Goal: Task Accomplishment & Management: Use online tool/utility

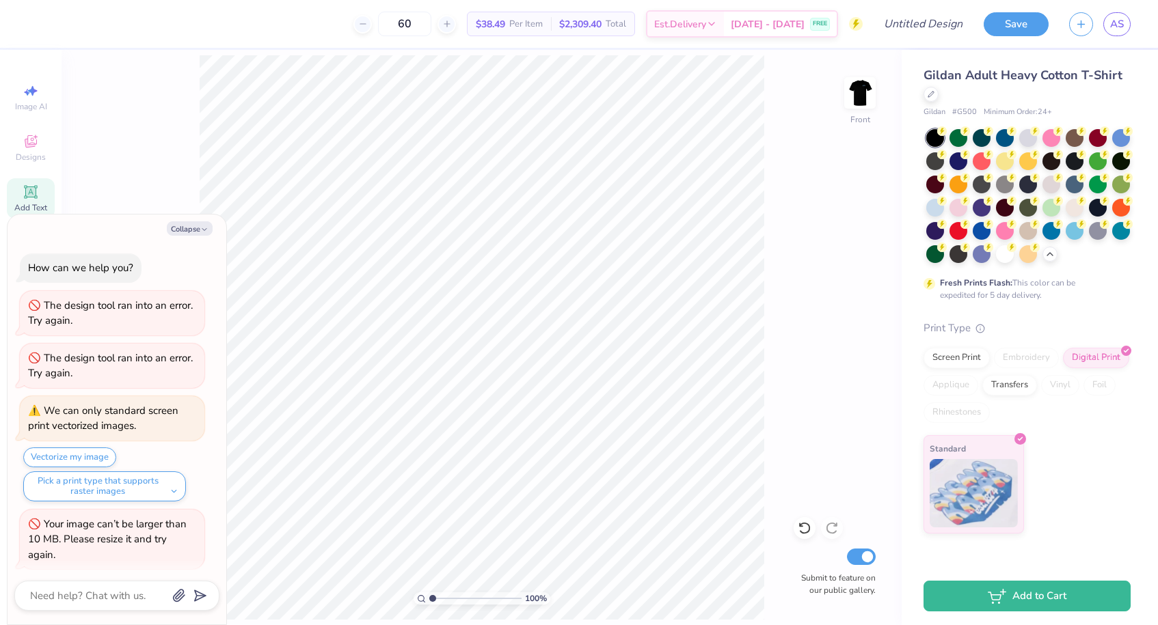
scroll to position [1650, 0]
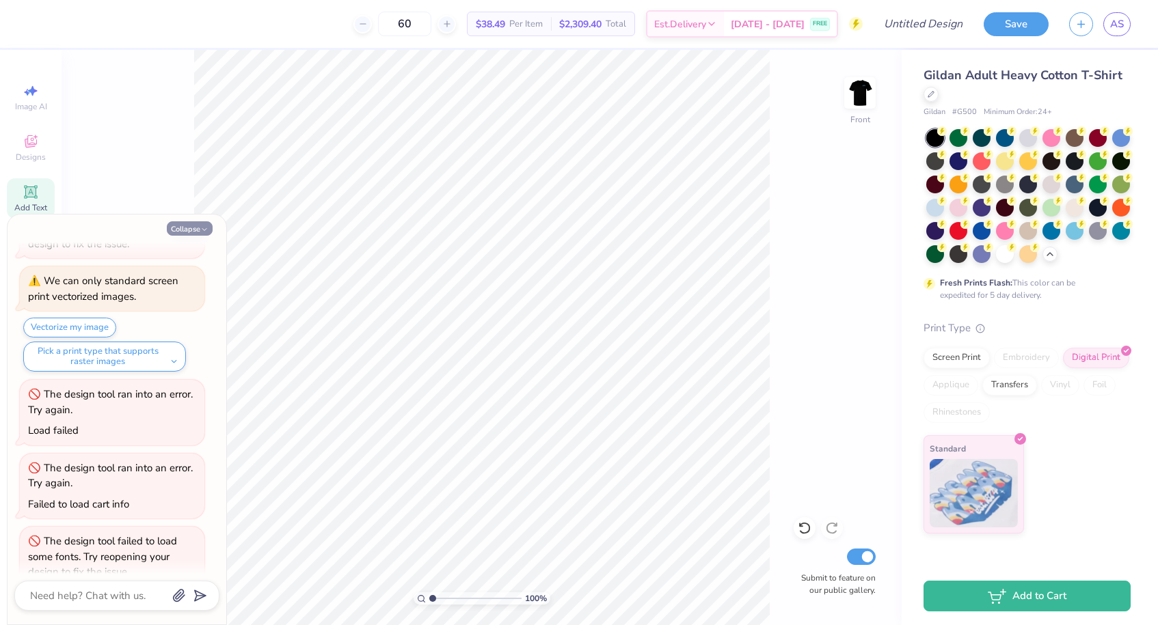
click at [197, 226] on button "Collapse" at bounding box center [190, 228] width 46 height 14
type textarea "x"
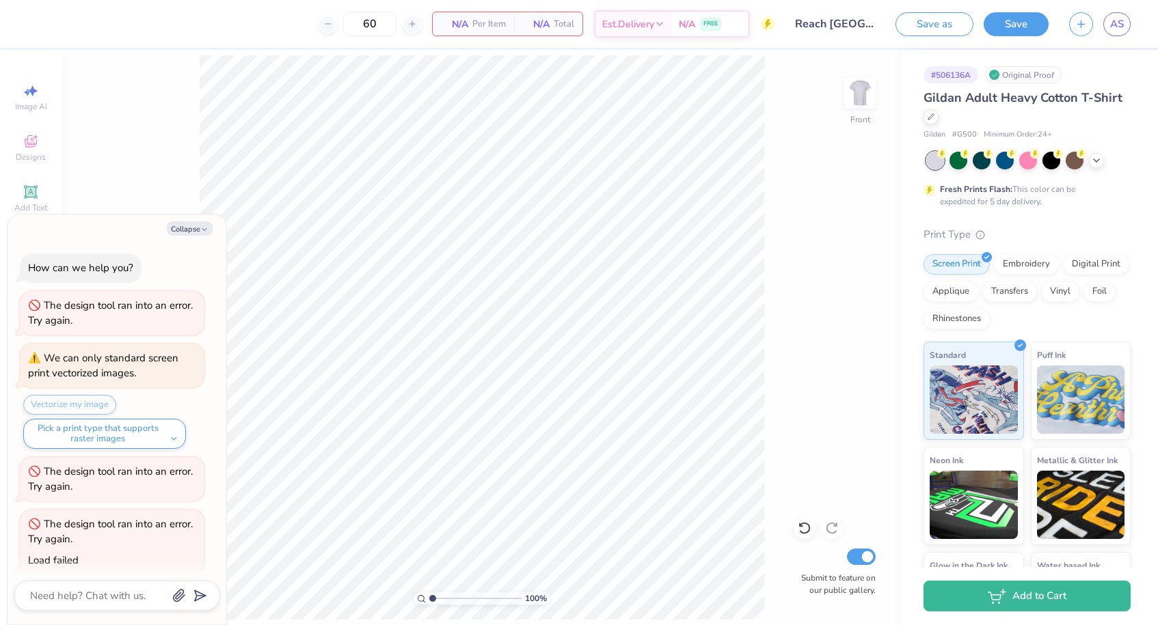
scroll to position [432, 0]
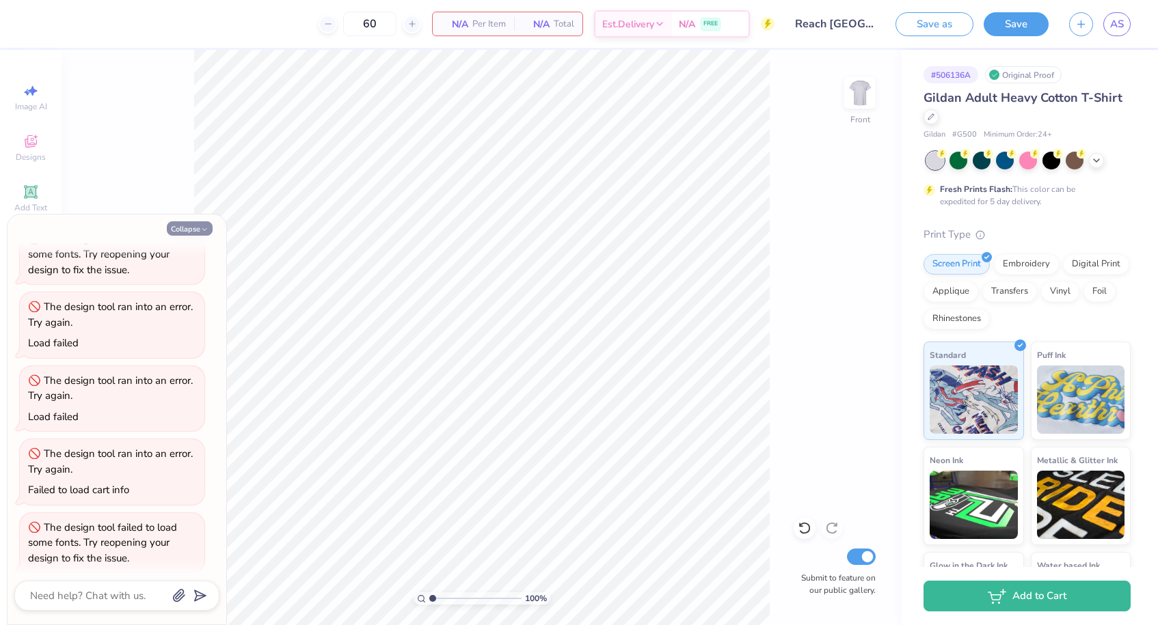
click at [198, 227] on button "Collapse" at bounding box center [190, 228] width 46 height 14
type textarea "x"
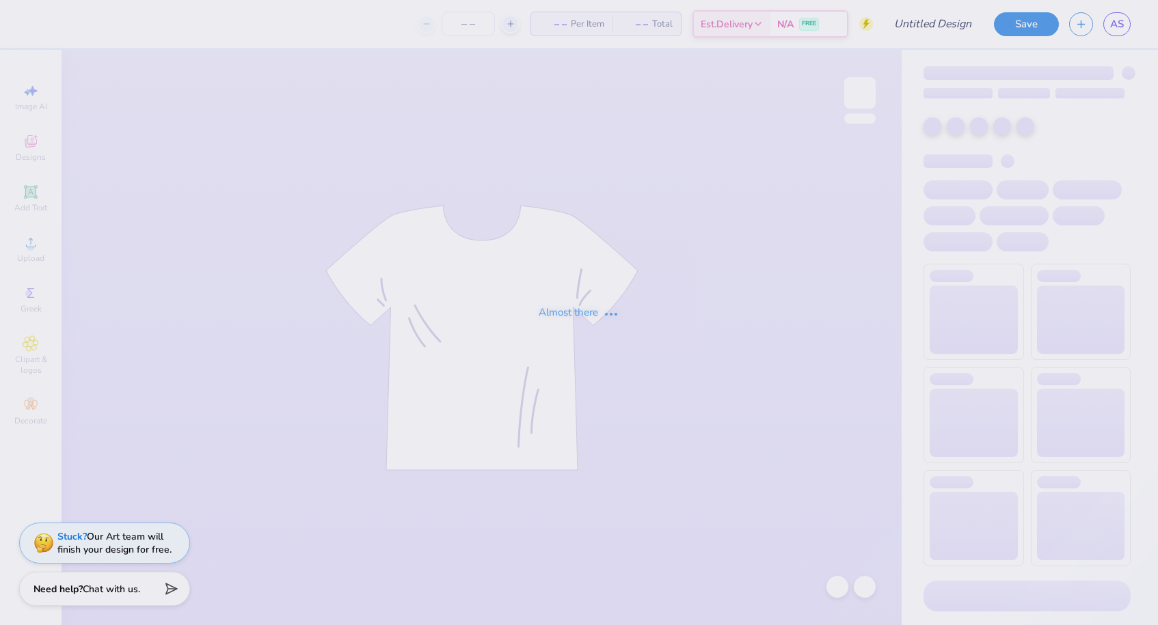
type input "Final RNH"
type input "60"
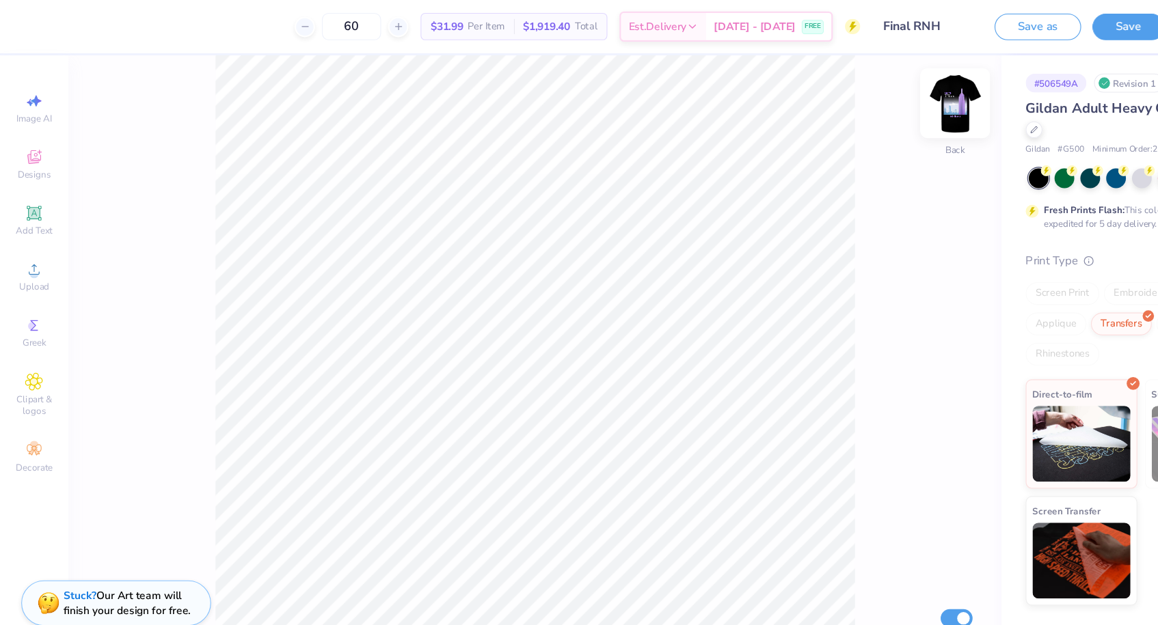
click at [850, 80] on img at bounding box center [859, 93] width 55 height 55
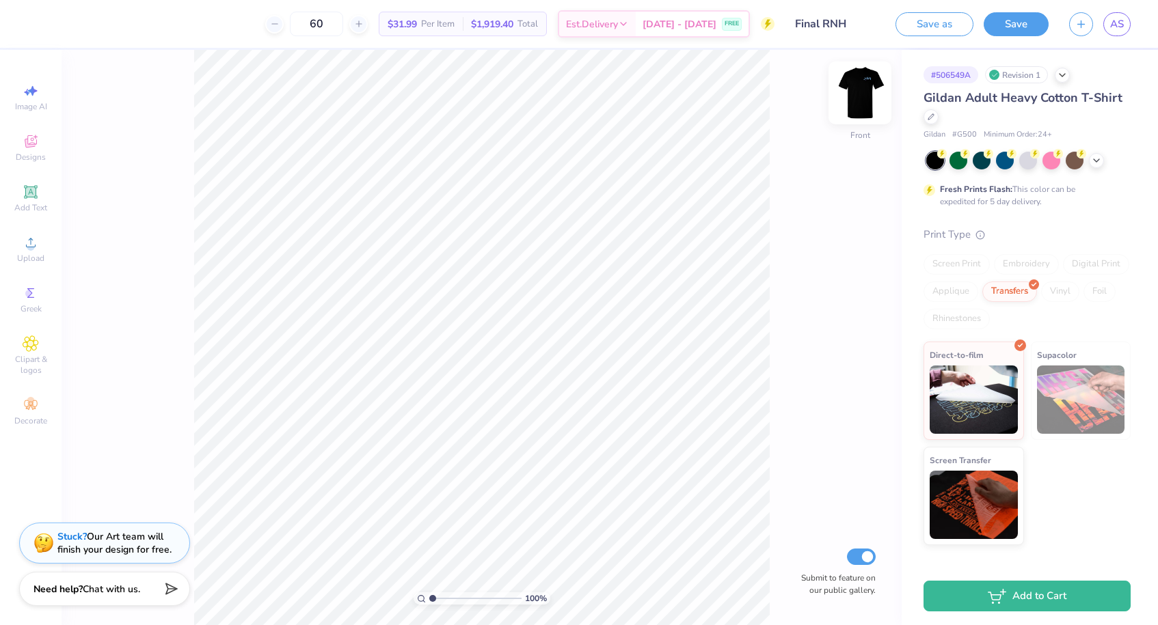
click at [862, 80] on img at bounding box center [859, 93] width 55 height 55
click at [33, 253] on span "Upload" at bounding box center [30, 258] width 27 height 11
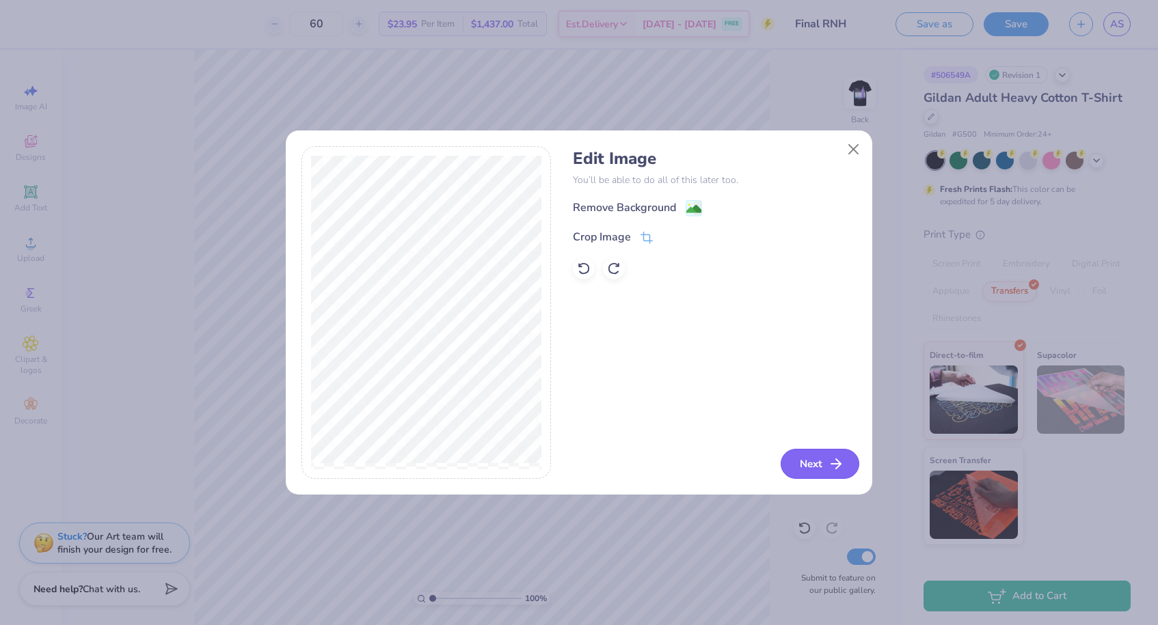
click at [812, 465] on button "Next" at bounding box center [819, 464] width 79 height 30
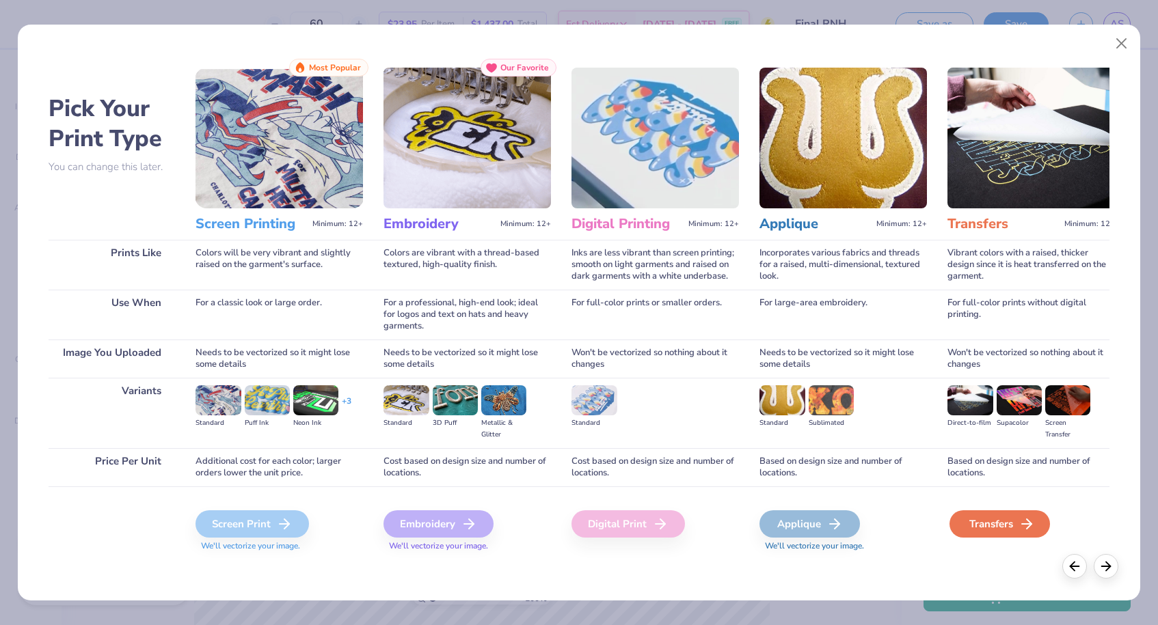
click at [986, 520] on div "Transfers" at bounding box center [999, 524] width 100 height 27
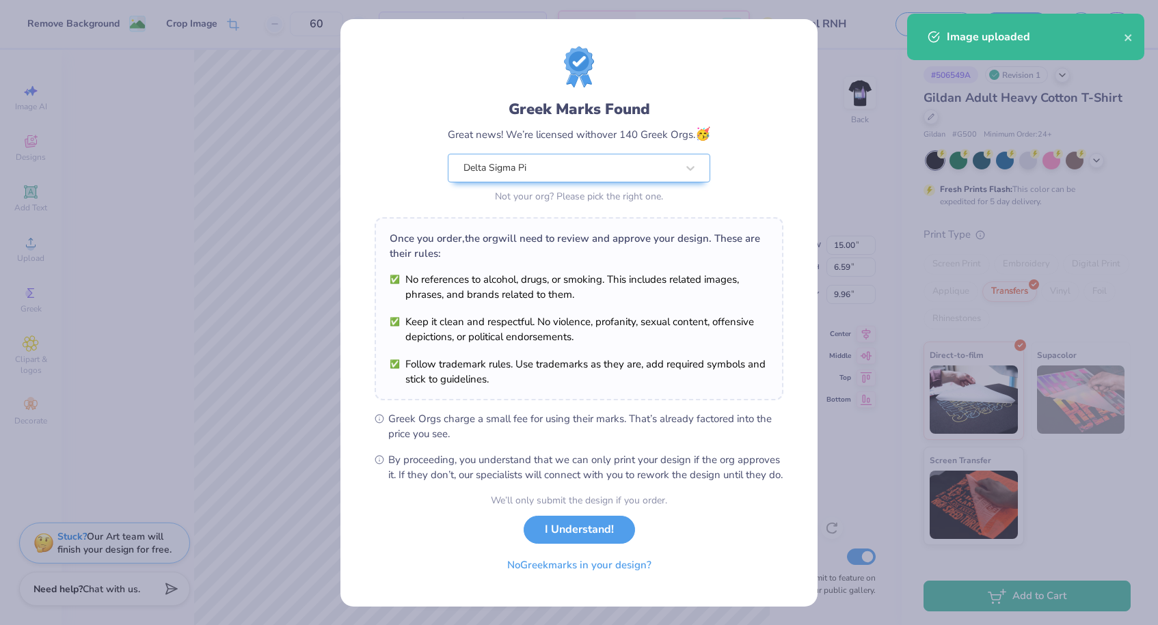
click at [431, 342] on body "Remove Background Crop Image 60 $36.74 Per Item $2,204.40 Total Est. Delivery A…" at bounding box center [579, 312] width 1158 height 625
type input "5.04"
type input "2.21"
click at [564, 541] on button "I Understand!" at bounding box center [579, 527] width 111 height 28
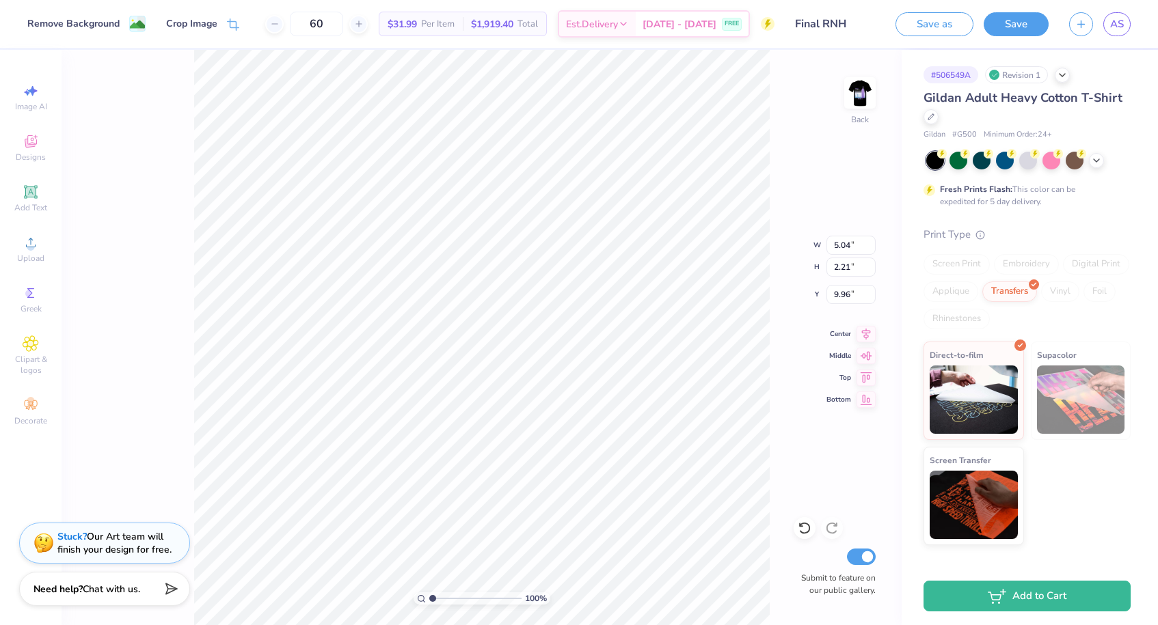
type input "4.09"
type input "1.80"
type input "3.29"
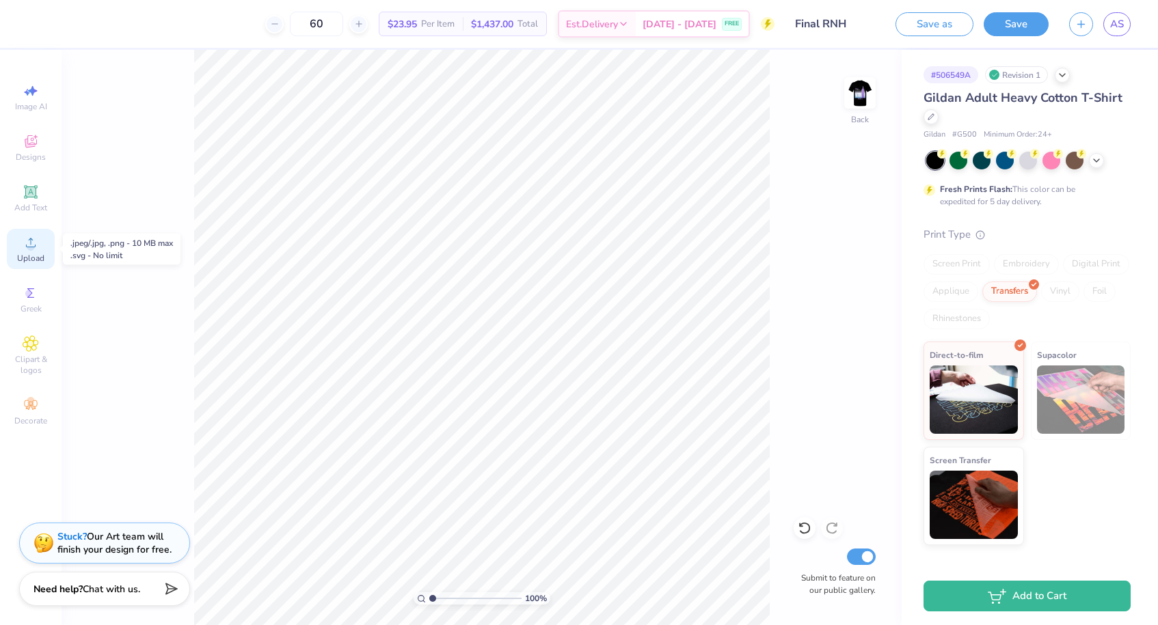
click at [27, 239] on icon at bounding box center [31, 242] width 16 height 16
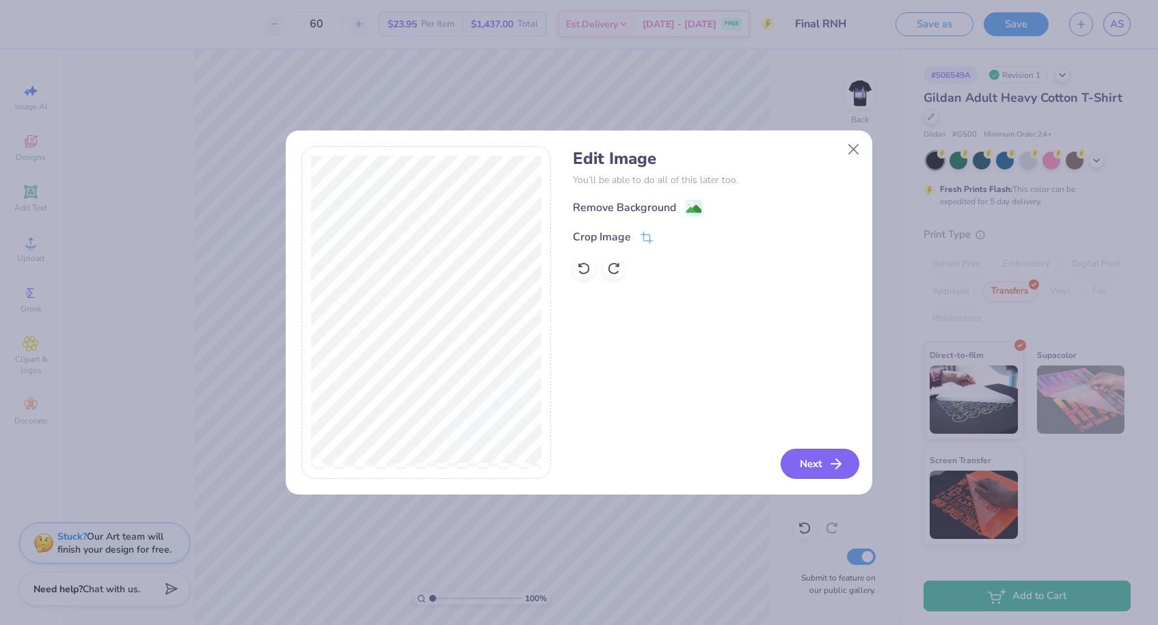
click at [824, 457] on button "Next" at bounding box center [819, 464] width 79 height 30
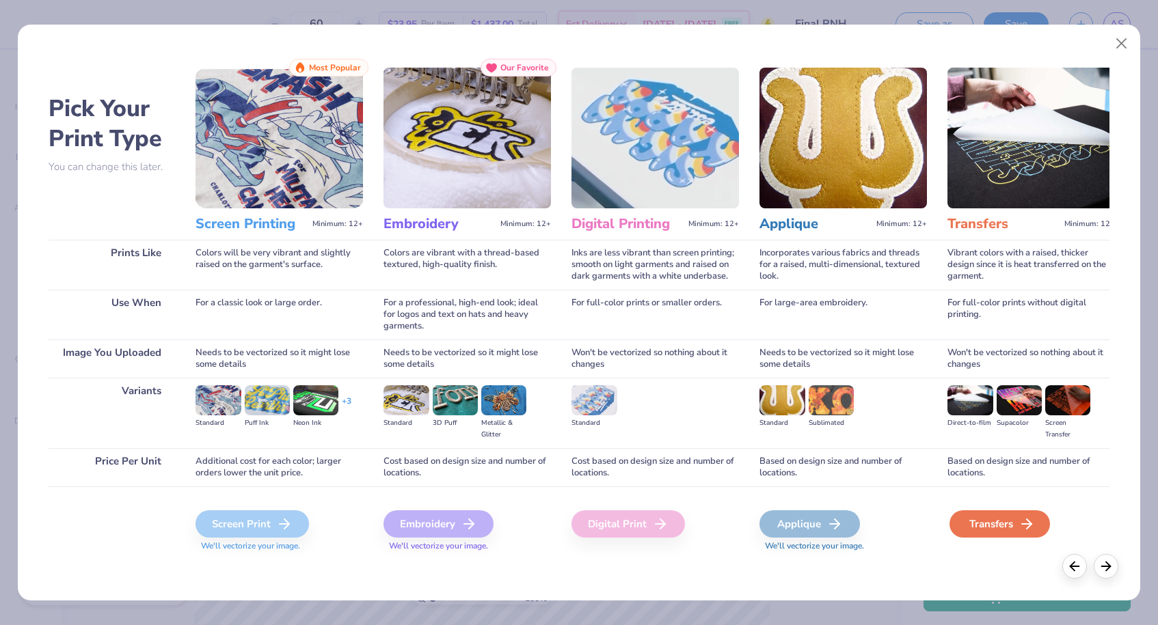
click at [994, 523] on div "Transfers" at bounding box center [999, 524] width 100 height 27
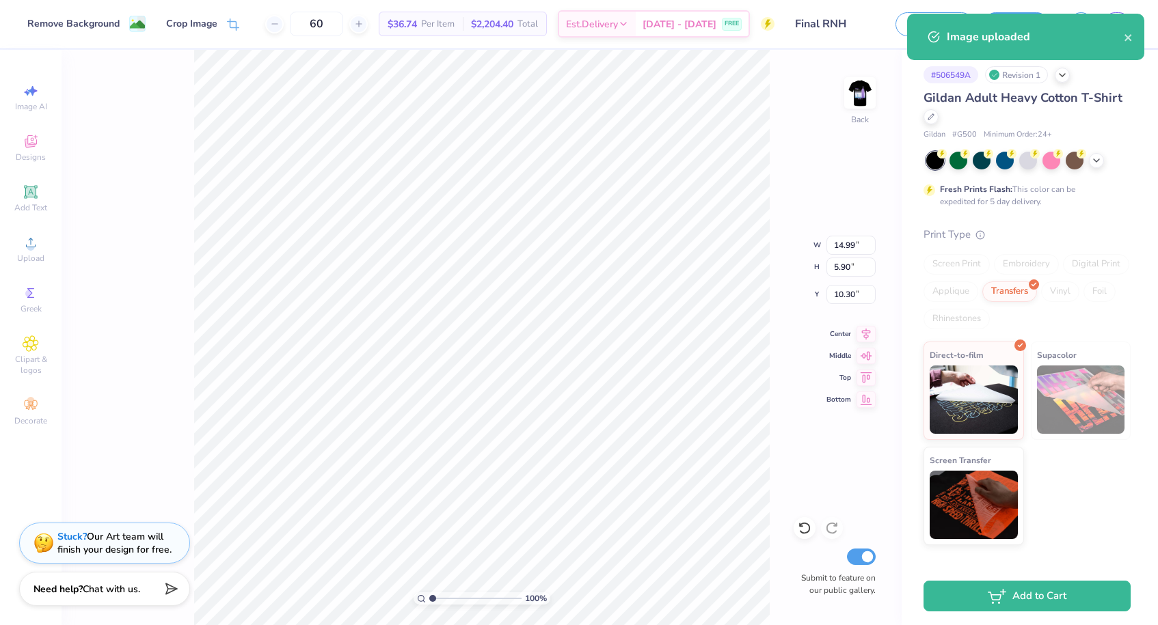
type input "5.03"
type input "1.98"
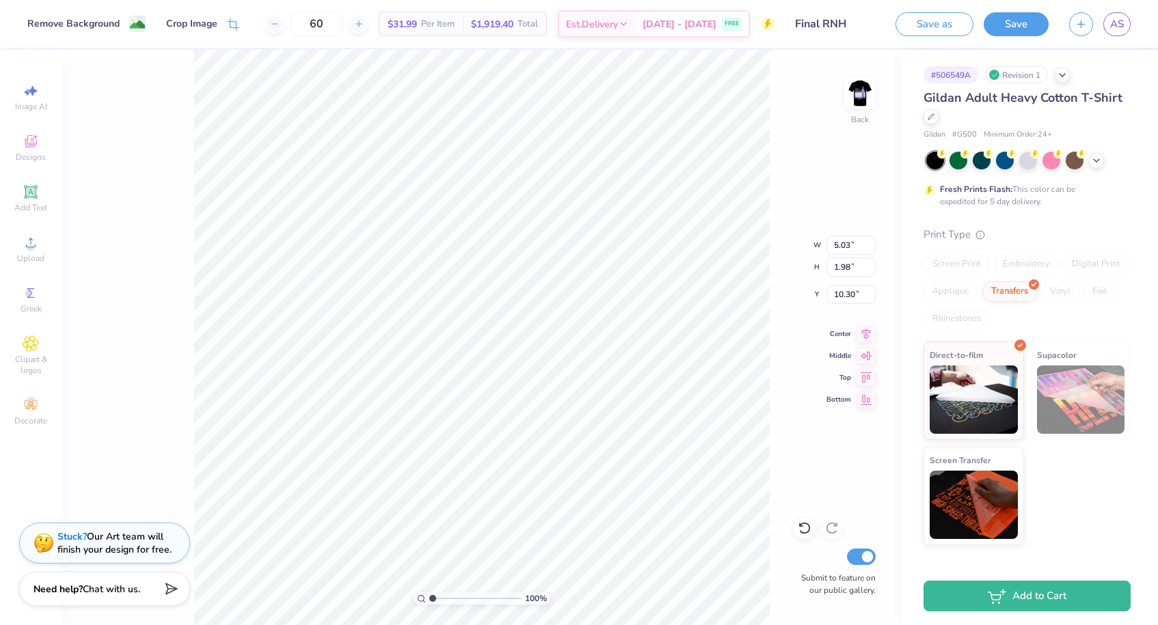
type input "3.00"
type input "4.31"
type input "1.70"
drag, startPoint x: 431, startPoint y: 604, endPoint x: 454, endPoint y: 603, distance: 23.9
click at [454, 603] on input "range" at bounding box center [475, 599] width 92 height 12
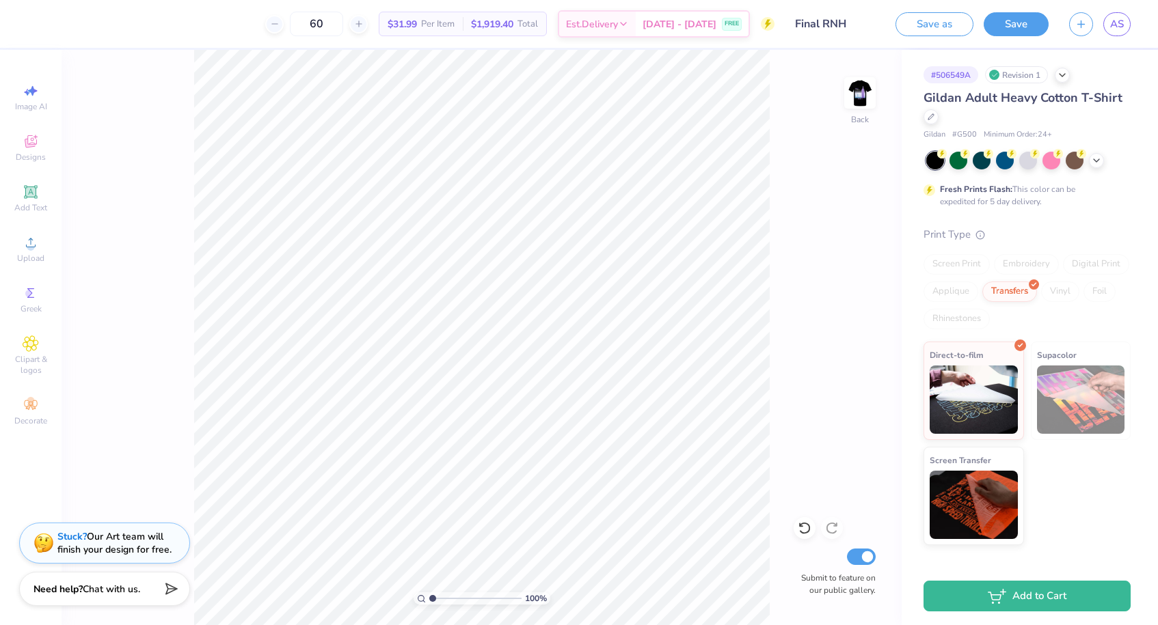
drag, startPoint x: 455, startPoint y: 599, endPoint x: 400, endPoint y: 599, distance: 54.7
click at [400, 599] on div "100 %" at bounding box center [481, 337] width 575 height 575
click at [862, 97] on img at bounding box center [859, 93] width 55 height 55
type input "1"
click at [428, 603] on div "100 %" at bounding box center [481, 599] width 137 height 12
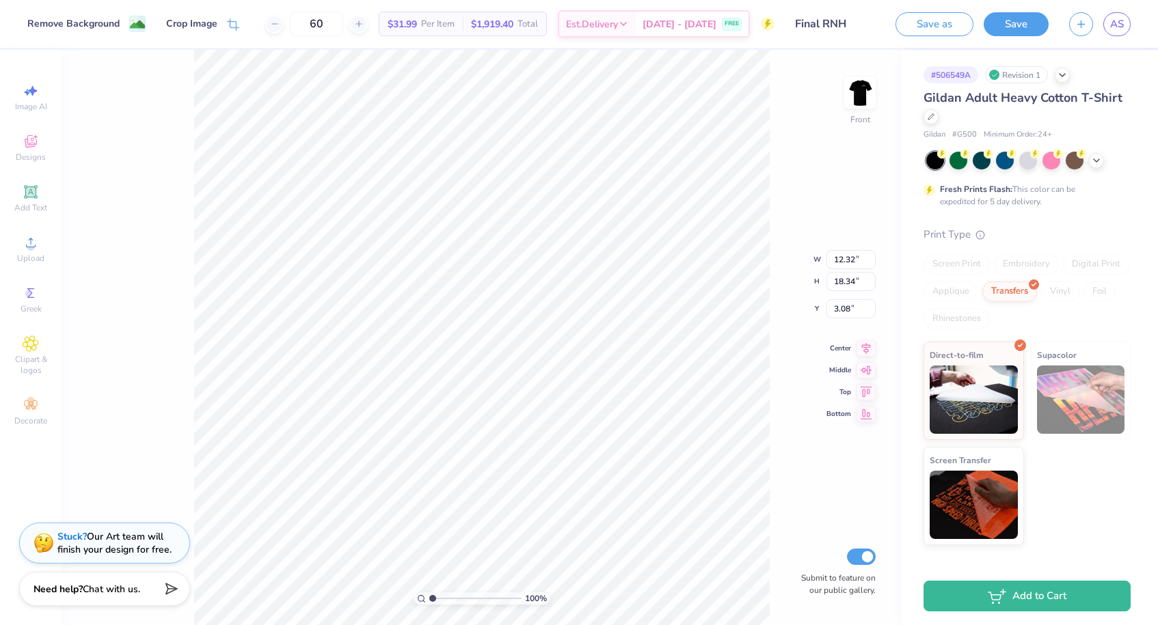
type input "3.00"
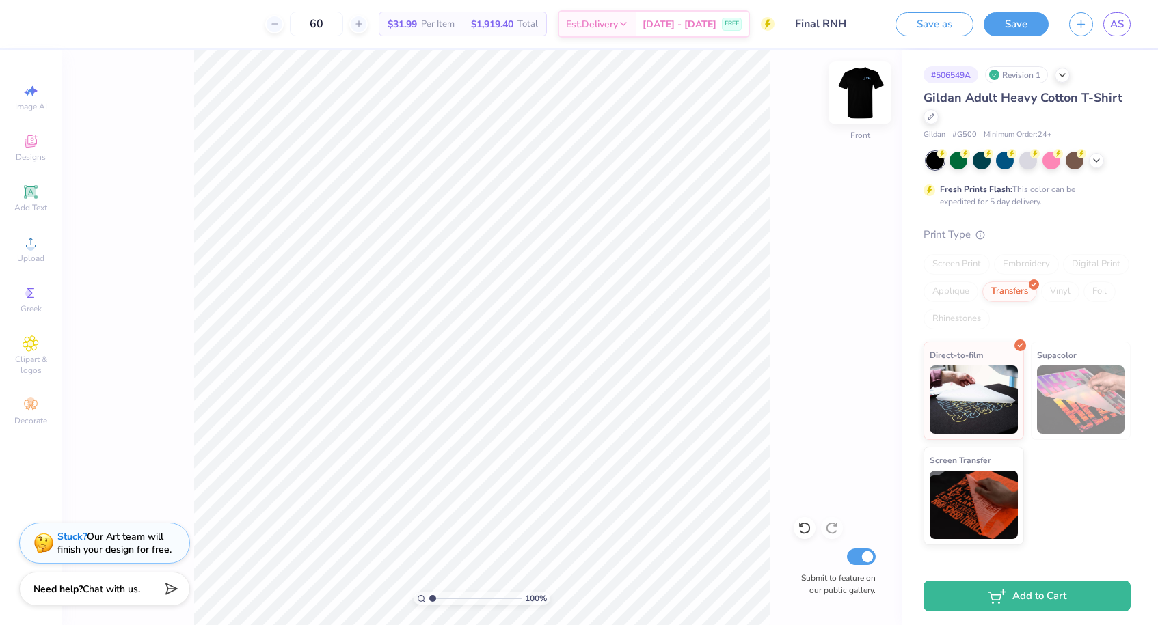
click at [852, 92] on img at bounding box center [859, 93] width 55 height 55
click at [854, 92] on img at bounding box center [859, 93] width 55 height 55
click at [854, 92] on img at bounding box center [859, 92] width 27 height 27
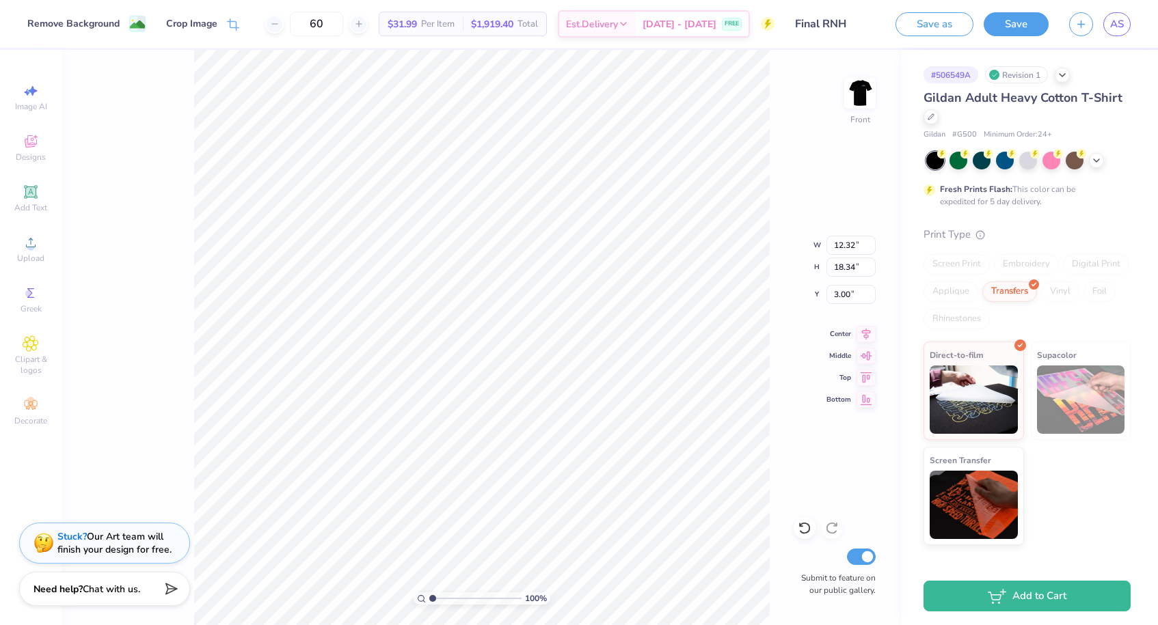
type input "2.16"
type input "1.74"
type input "2.50"
type input "3.00"
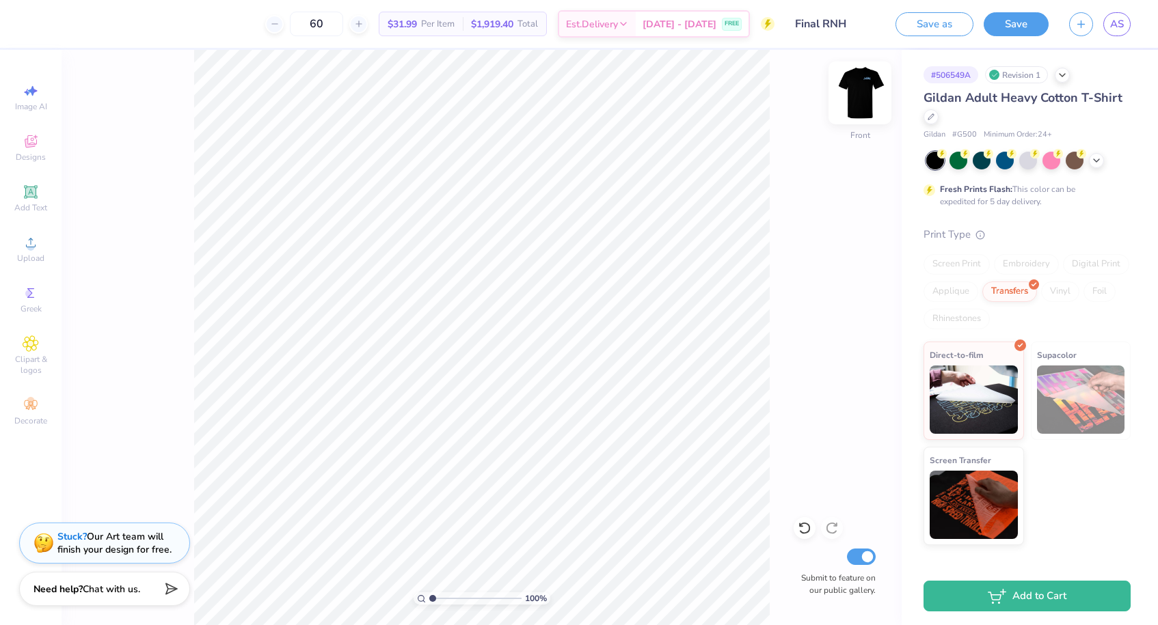
click at [858, 92] on img at bounding box center [859, 93] width 55 height 55
click at [855, 95] on img at bounding box center [859, 93] width 55 height 55
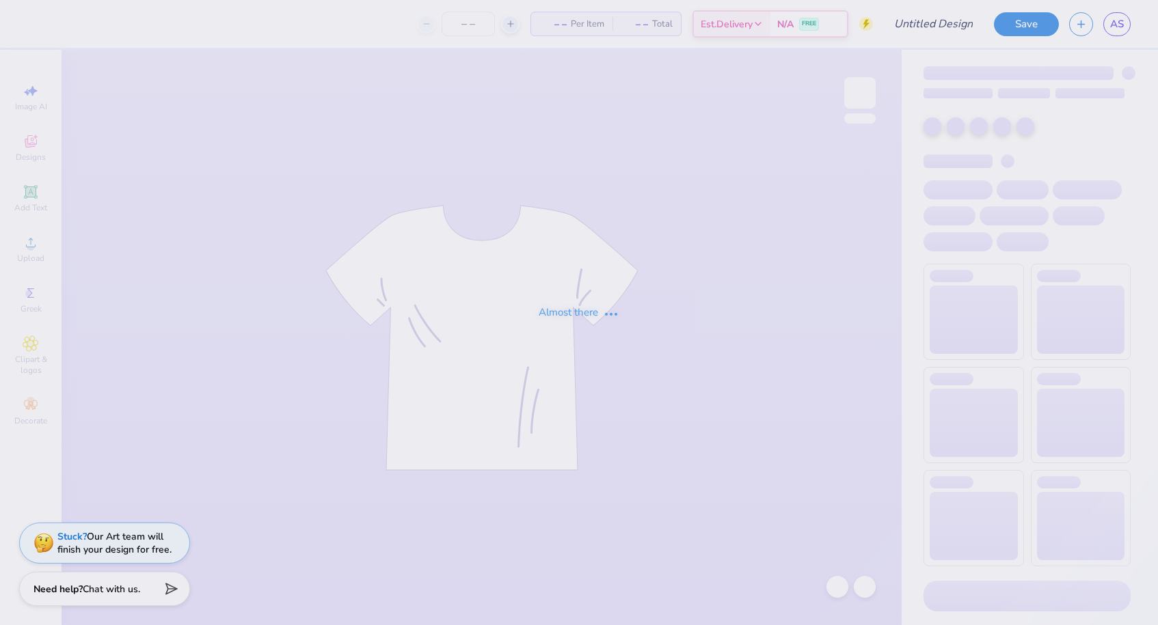
type input "Final RNH"
type input "60"
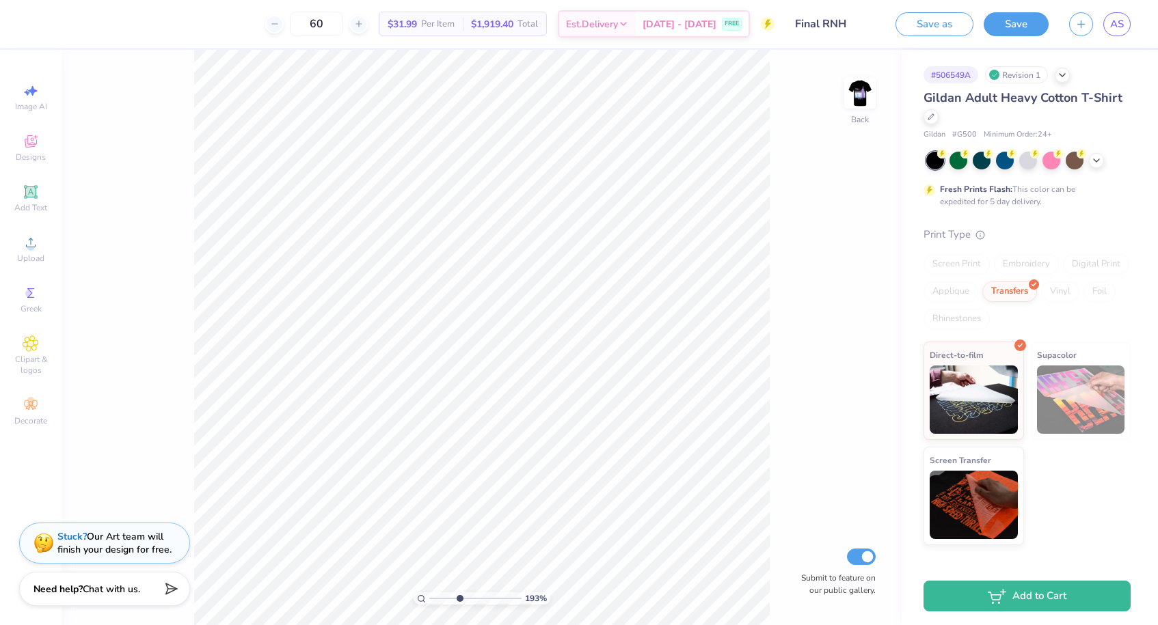
type input "3.94"
drag, startPoint x: 432, startPoint y: 599, endPoint x: 459, endPoint y: 599, distance: 27.3
click at [459, 599] on input "range" at bounding box center [475, 599] width 92 height 12
